Goal: Task Accomplishment & Management: Manage account settings

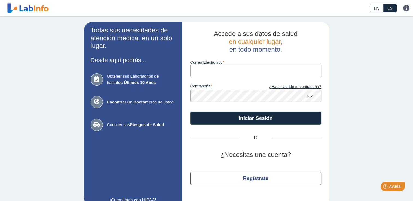
click at [199, 71] on input "Correo Electronico" at bounding box center [255, 71] width 131 height 12
type input "[EMAIL_ADDRESS][DOMAIN_NAME]"
click at [190, 112] on button "Iniciar Sesión" at bounding box center [255, 118] width 131 height 13
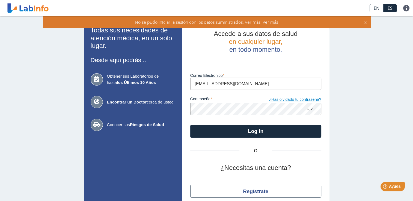
click at [287, 100] on link "¿Has olvidado tu contraseña?" at bounding box center [288, 100] width 65 height 6
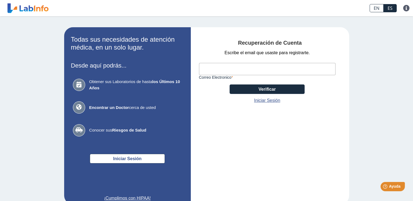
click at [242, 71] on input "Correo Electronico" at bounding box center [267, 69] width 136 height 12
type input "[EMAIL_ADDRESS][DOMAIN_NAME]"
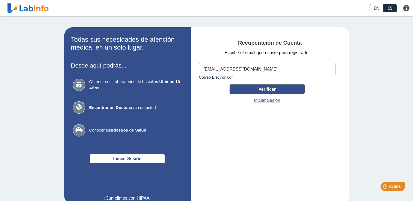
click at [261, 89] on button "Verificar" at bounding box center [266, 90] width 75 height 10
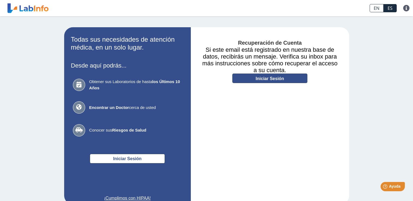
click at [282, 78] on link "Iniciar Sesión" at bounding box center [269, 79] width 75 height 10
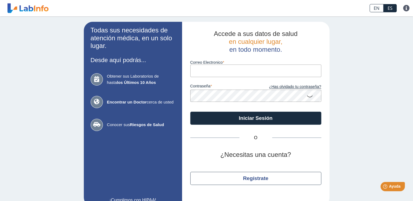
click at [230, 70] on input "Correo Electronico" at bounding box center [255, 71] width 131 height 12
type input "[EMAIL_ADDRESS][DOMAIN_NAME]"
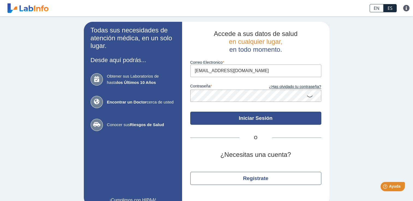
click at [234, 116] on button "Iniciar Sesión" at bounding box center [255, 118] width 131 height 13
